Goal: Transaction & Acquisition: Book appointment/travel/reservation

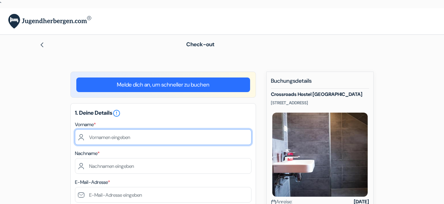
click at [199, 143] on input "text" at bounding box center [163, 137] width 177 height 16
type input "Hermina"
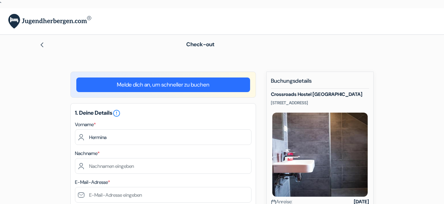
click at [211, 184] on div "E-Mail-Adresse * Du erhälst sofort eine Bestätigung per E-Mail" at bounding box center [163, 194] width 177 height 33
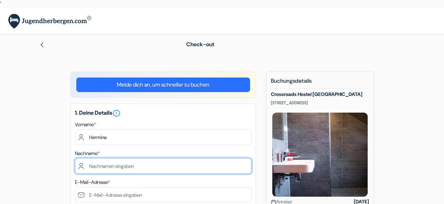
click at [134, 168] on input "text" at bounding box center [163, 166] width 177 height 16
type input "Hihn"
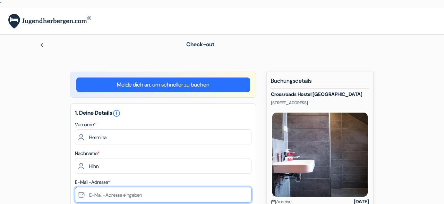
click at [120, 195] on input "text" at bounding box center [163, 195] width 177 height 16
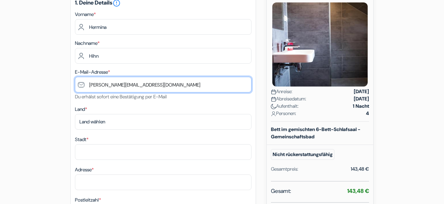
scroll to position [108, 0]
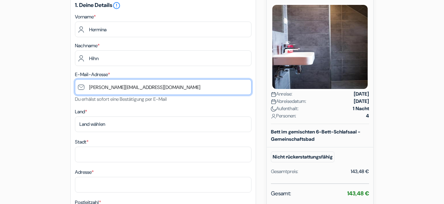
type input "[PERSON_NAME][EMAIL_ADDRESS][DOMAIN_NAME]"
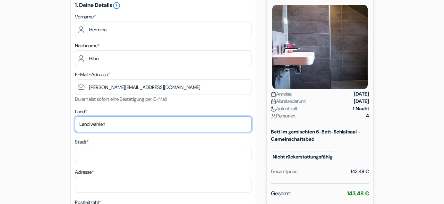
click at [75, 116] on select "Land wählen Abchasien [GEOGRAPHIC_DATA] [GEOGRAPHIC_DATA] [GEOGRAPHIC_DATA] Ame…" at bounding box center [163, 124] width 177 height 16
select select "de"
click option "[GEOGRAPHIC_DATA]" at bounding box center [0, 0] width 0 height 0
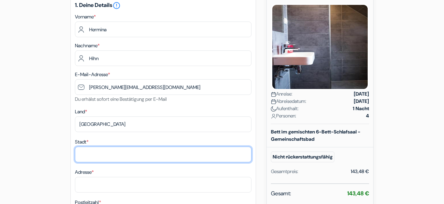
click at [100, 158] on input "Stadt *" at bounding box center [163, 154] width 177 height 16
type input "Münster"
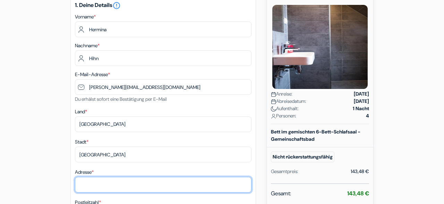
click at [107, 185] on input "Adresse *" at bounding box center [163, 185] width 177 height 16
type input "Laerer [STREET_ADDRESS]"
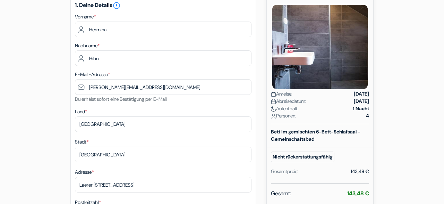
click at [147, 195] on div "Stadt * Münster Adresse * Laerer Landweg 206 Postleitzahl *" at bounding box center [163, 179] width 177 height 85
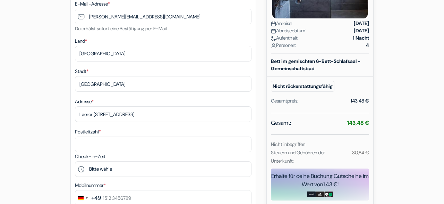
scroll to position [183, 0]
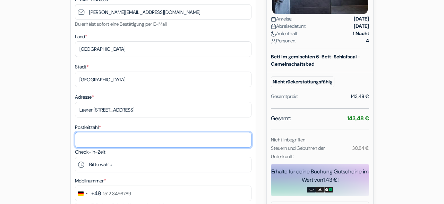
click at [138, 139] on input "Postleitzahl *" at bounding box center [163, 140] width 177 height 16
type input "48155"
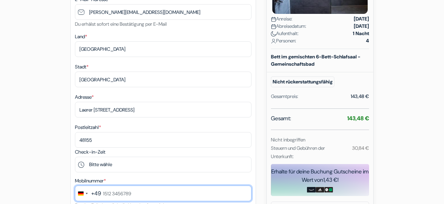
type input "017649246139"
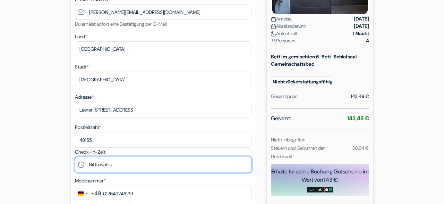
click at [75, 157] on select "Bitte wähle 15:00 16:00 17:00 18:00 19:00 20:00 21:00 22:00 23:00 0:00" at bounding box center [163, 165] width 177 height 16
click option "20:00" at bounding box center [0, 0] width 0 height 0
click at [75, 157] on select "Bitte wähle 15:00 16:00 17:00 18:00 19:00 20:00 21:00 22:00 23:00 0:00" at bounding box center [163, 165] width 177 height 16
select select "19"
click option "19:00" at bounding box center [0, 0] width 0 height 0
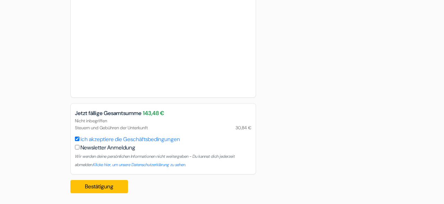
scroll to position [573, 0]
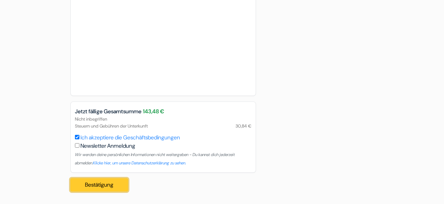
click at [107, 186] on button "Bestätigung Loading..." at bounding box center [99, 184] width 58 height 13
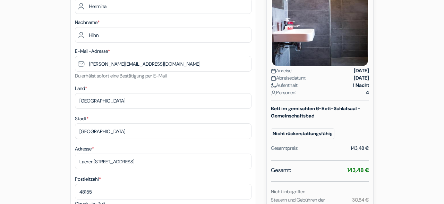
scroll to position [126, 0]
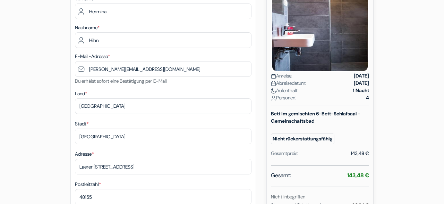
drag, startPoint x: 444, startPoint y: 156, endPoint x: 440, endPoint y: 48, distance: 107.6
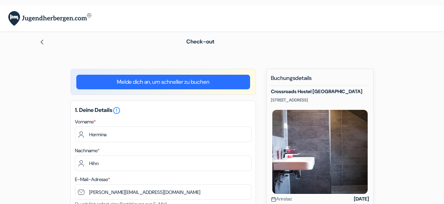
scroll to position [0, 0]
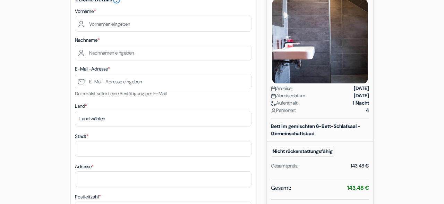
scroll to position [112, 0]
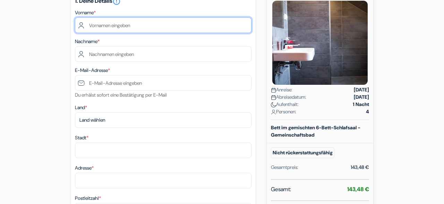
click at [204, 23] on input "text" at bounding box center [163, 25] width 177 height 16
type input "Hermina"
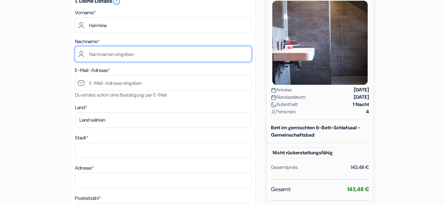
type input "Hihn"
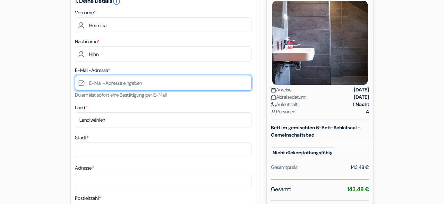
type input "[PERSON_NAME][EMAIL_ADDRESS][DOMAIN_NAME]"
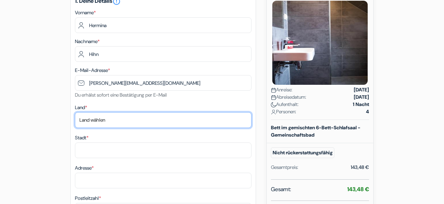
select select "de"
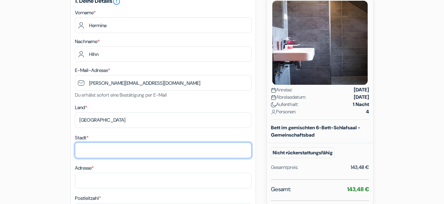
type input "Muenster"
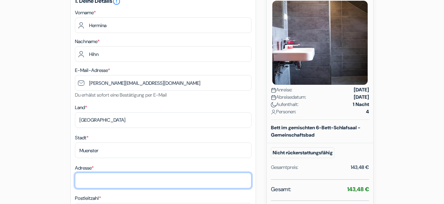
type input "Laerer [STREET_ADDRESS]"
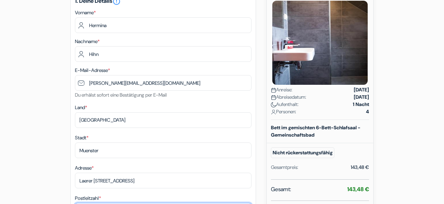
type input "48155"
type input "017649246139"
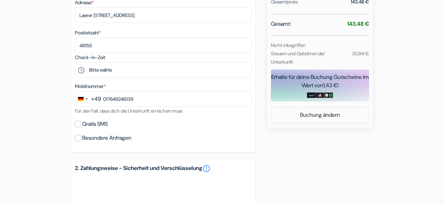
scroll to position [278, 0]
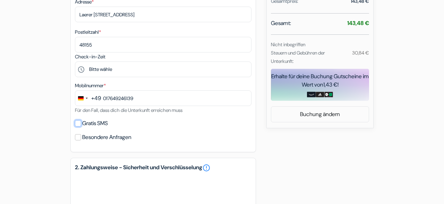
click at [78, 125] on input "Gratis SMS" at bounding box center [78, 123] width 6 height 6
checkbox input "true"
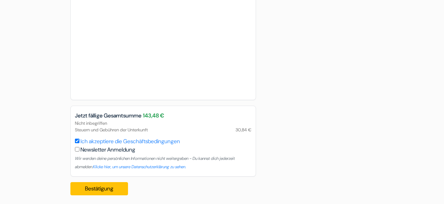
scroll to position [550, 0]
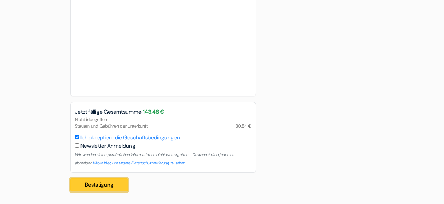
click at [124, 183] on button "Bestätigung Loading..." at bounding box center [99, 184] width 58 height 13
drag, startPoint x: 444, startPoint y: 42, endPoint x: 437, endPoint y: 154, distance: 112.7
click at [108, 183] on button "Bestätigung Loading..." at bounding box center [99, 184] width 58 height 13
